Goal: Navigation & Orientation: Go to known website

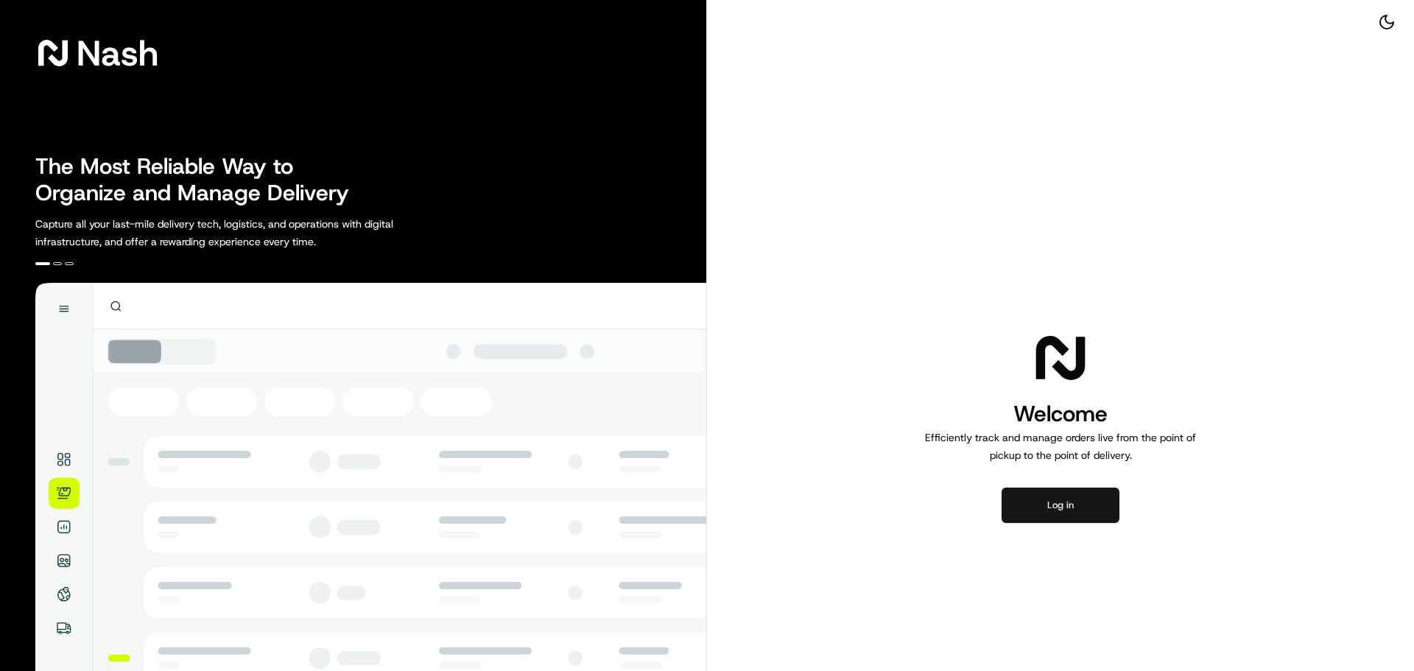
click at [1049, 492] on button "Log in" at bounding box center [1060, 504] width 118 height 35
